Goal: Task Accomplishment & Management: Manage account settings

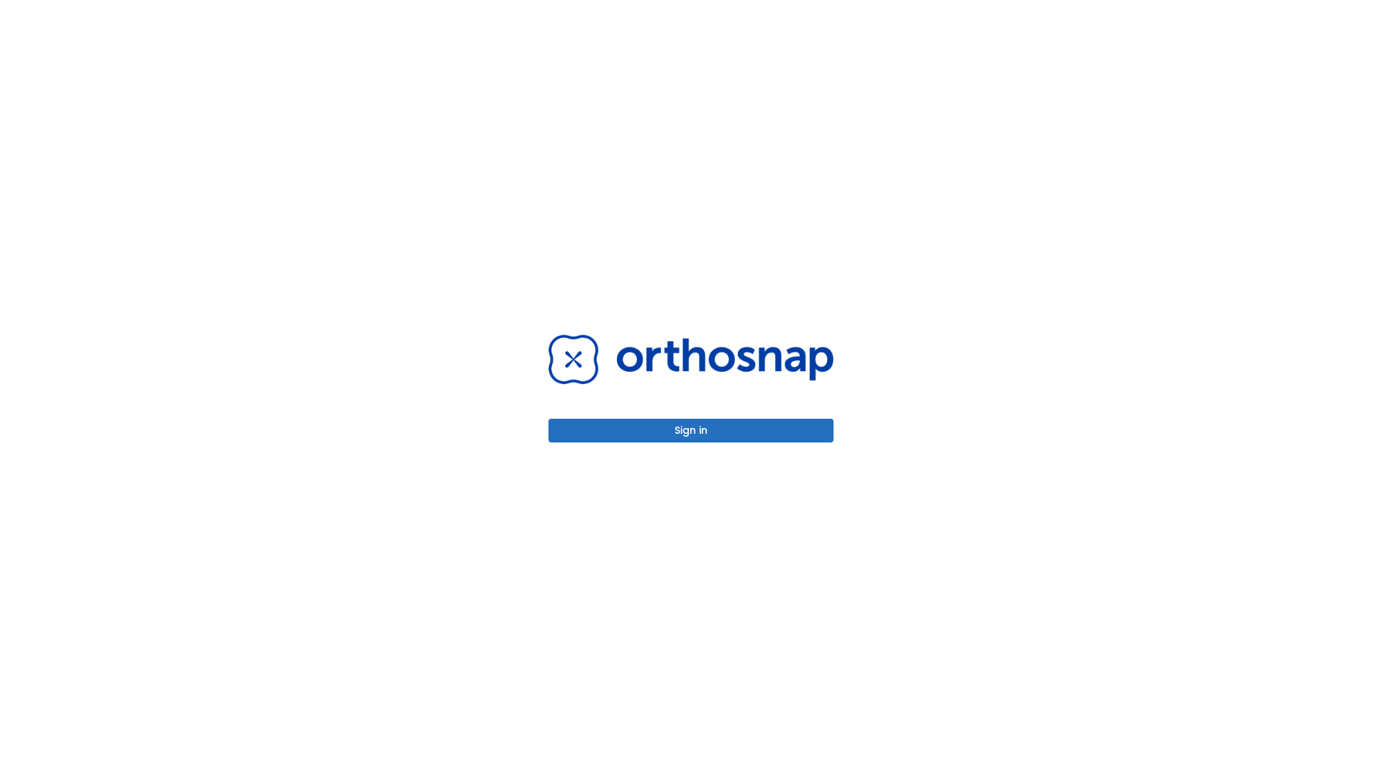
click at [691, 430] on button "Sign in" at bounding box center [690, 431] width 285 height 24
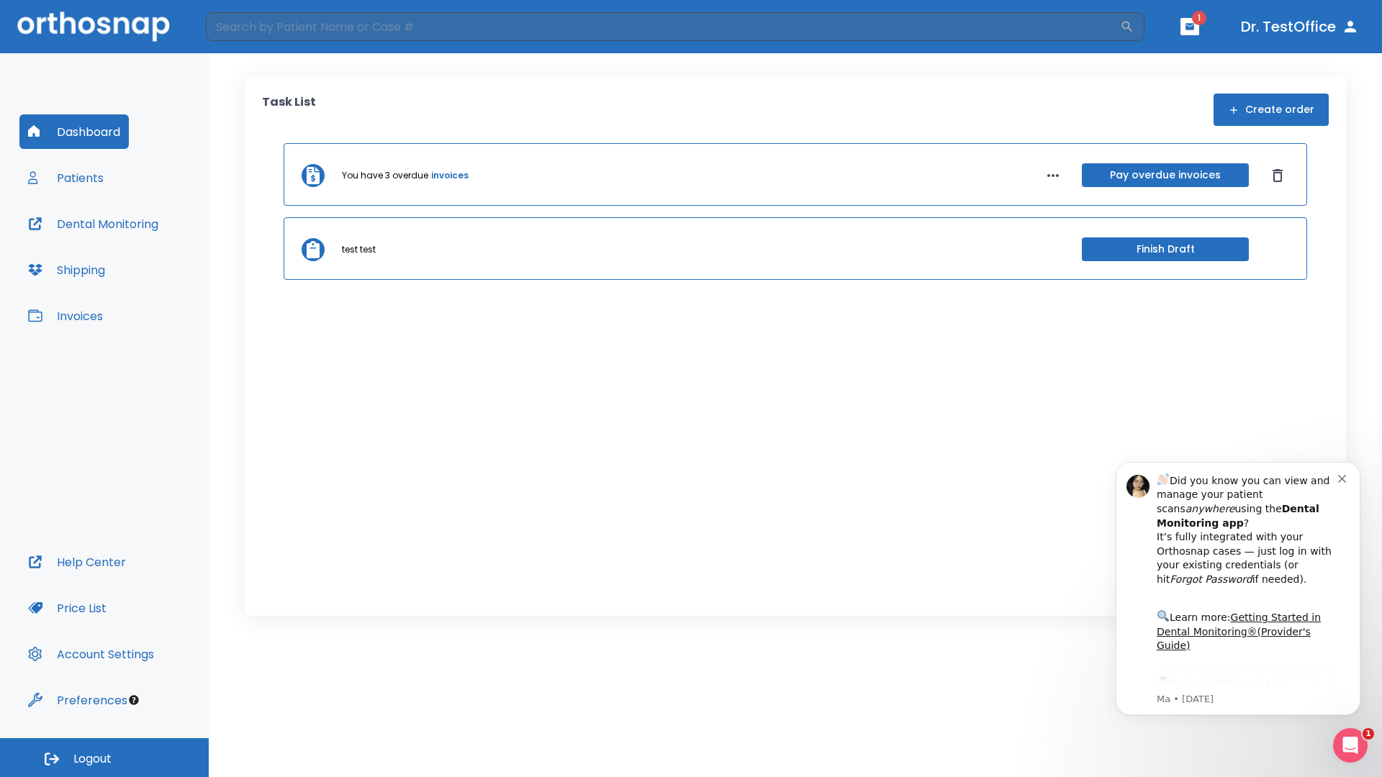
click at [104, 758] on span "Logout" at bounding box center [92, 759] width 38 height 16
